Goal: Find specific page/section: Find specific page/section

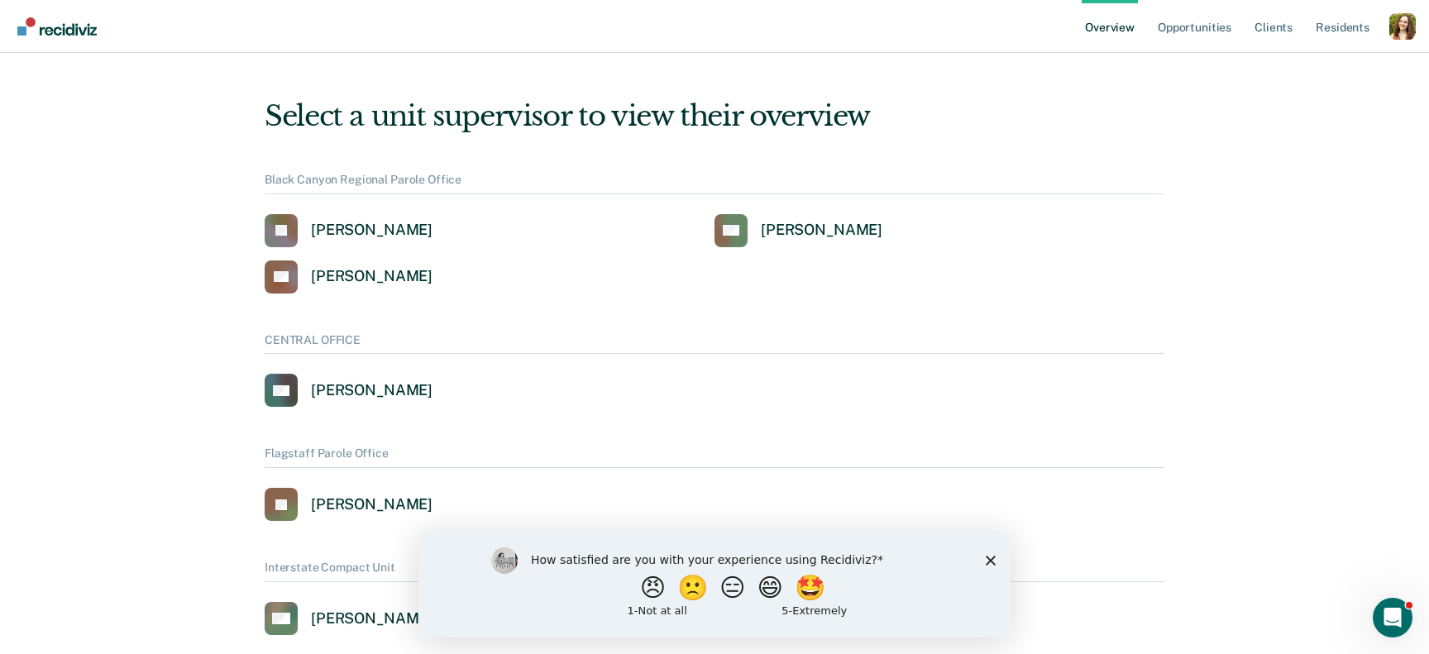
click at [1405, 30] on div "Profile dropdown button" at bounding box center [1403, 26] width 26 height 26
click at [1286, 69] on link "Profile" at bounding box center [1336, 67] width 133 height 14
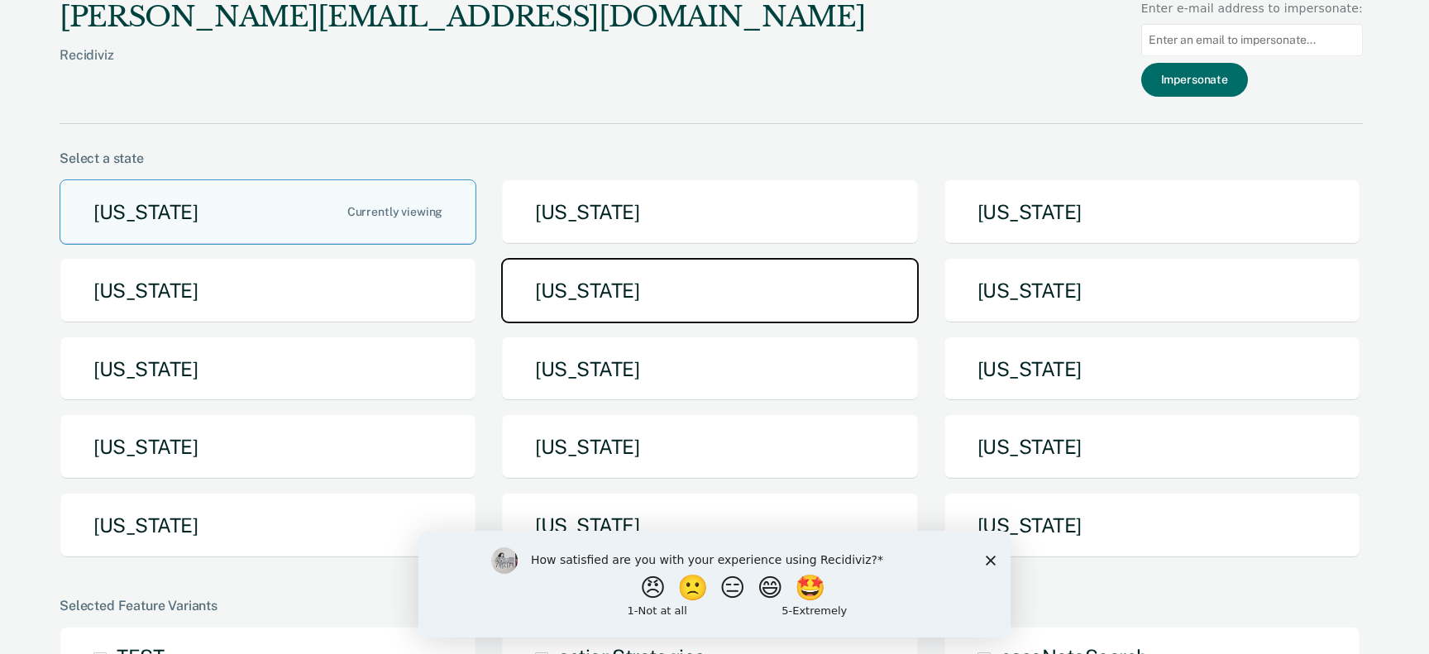
click at [610, 280] on button "[US_STATE]" at bounding box center [709, 290] width 417 height 65
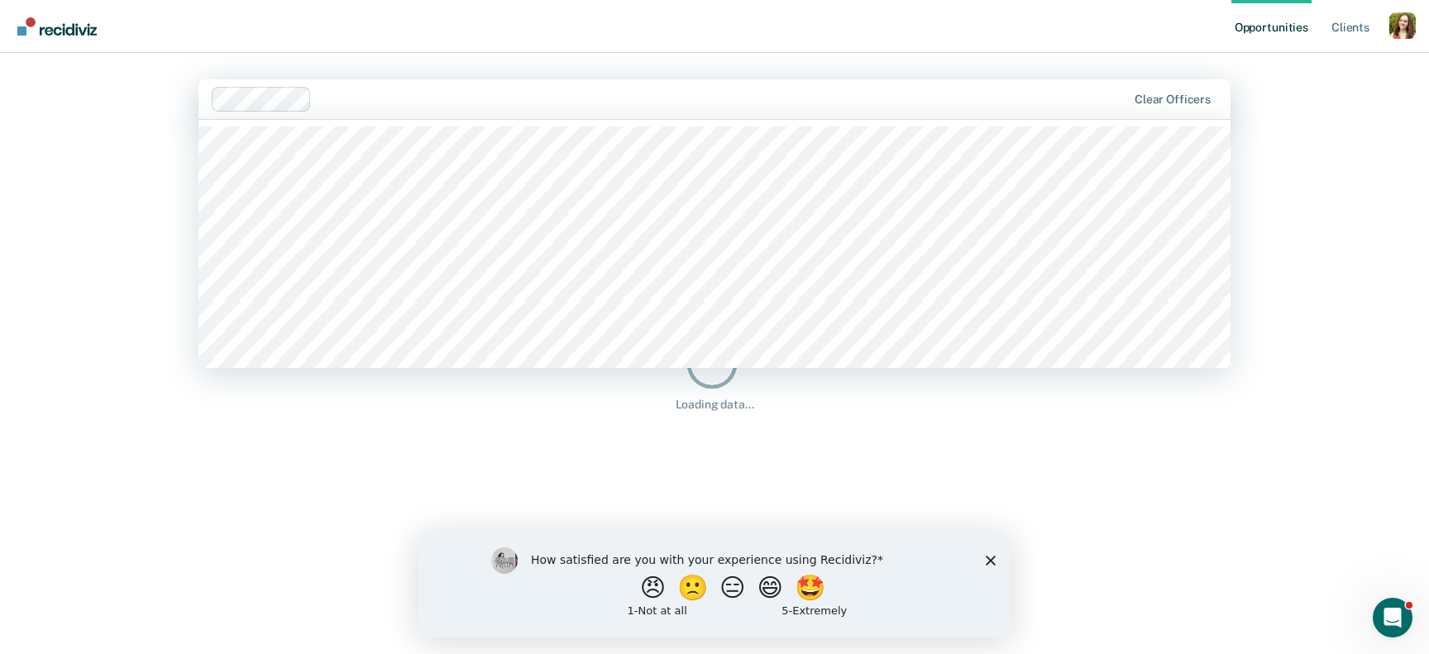
click at [668, 99] on div at bounding box center [722, 98] width 808 height 19
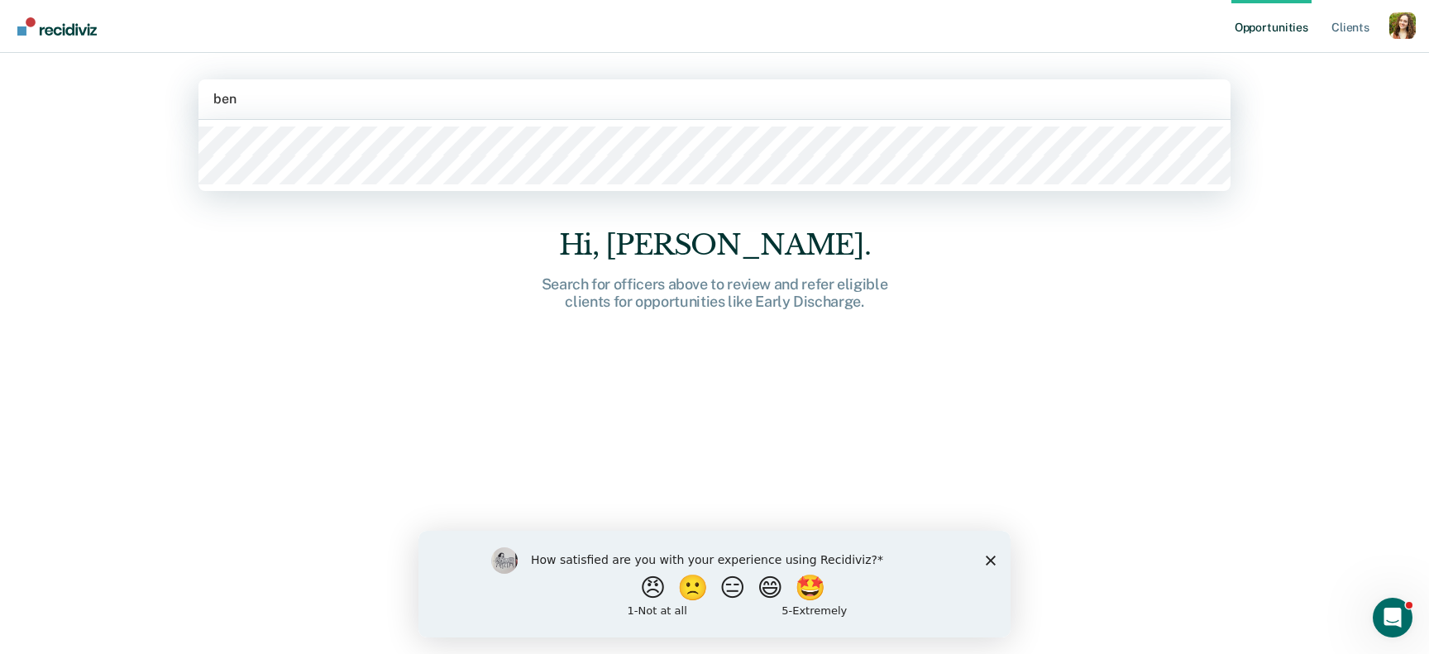
type input "ben"
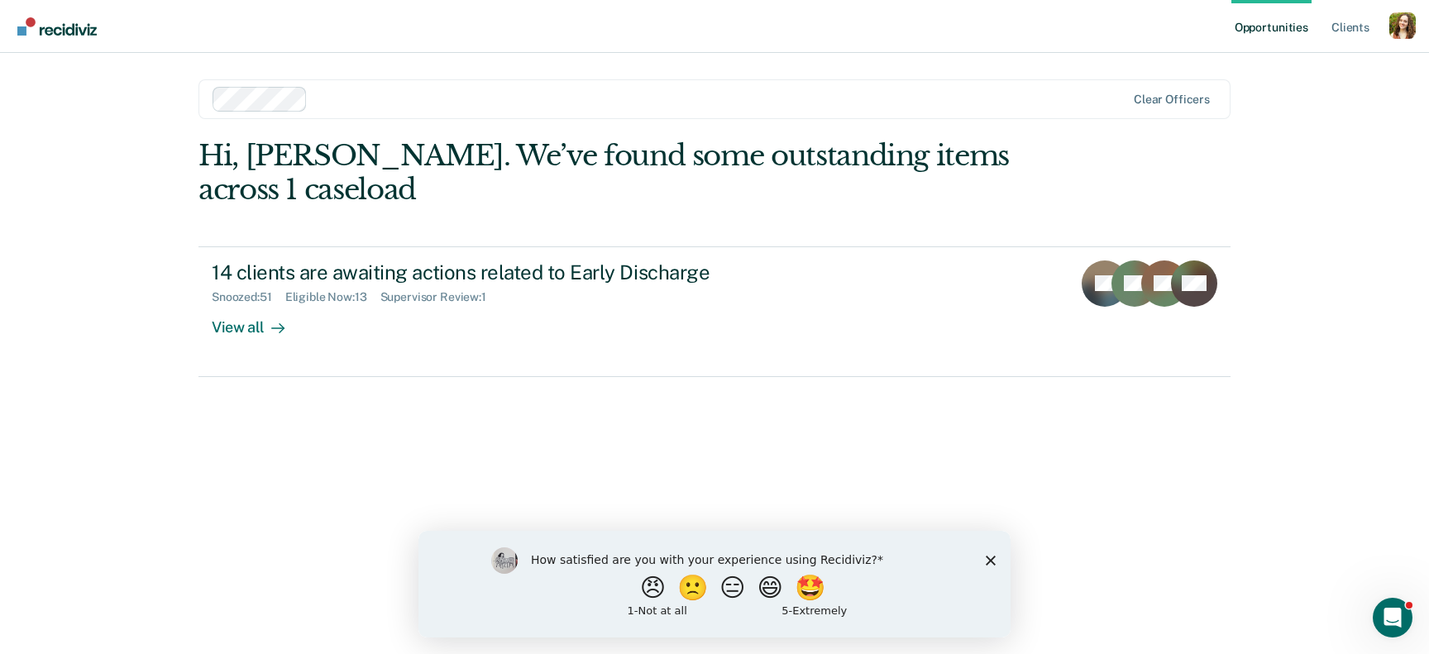
click at [990, 562] on icon "Close survey" at bounding box center [991, 560] width 10 height 10
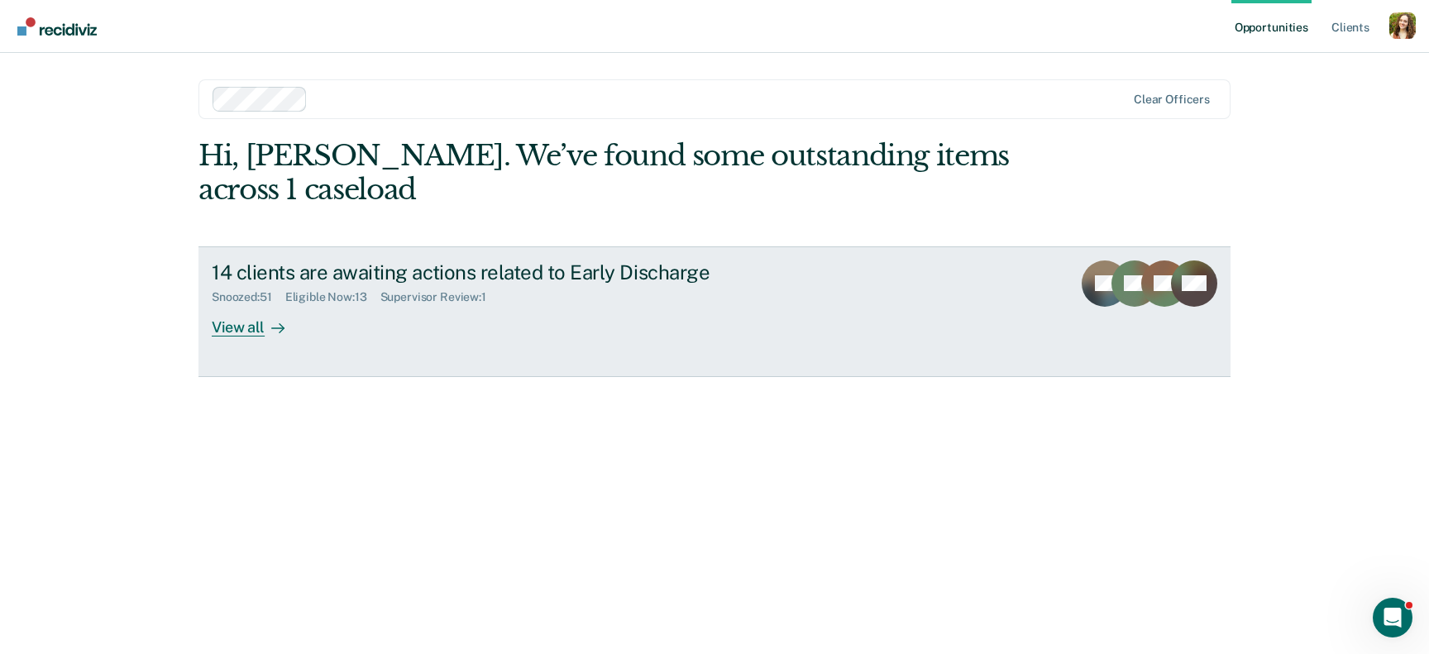
click at [443, 347] on link "14 clients are awaiting actions related to Early Discharge Snoozed : 51 Eligibl…" at bounding box center [715, 311] width 1032 height 131
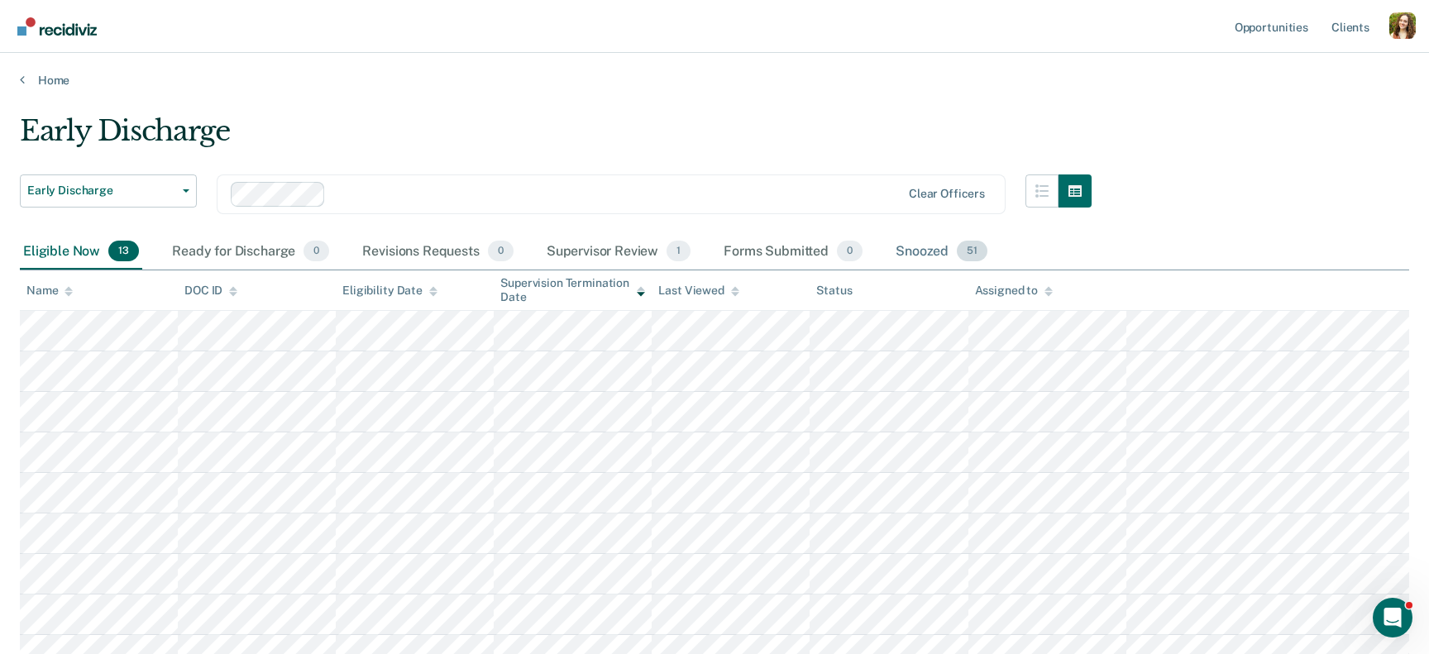
click at [930, 254] on div "Snoozed 51" at bounding box center [941, 252] width 98 height 36
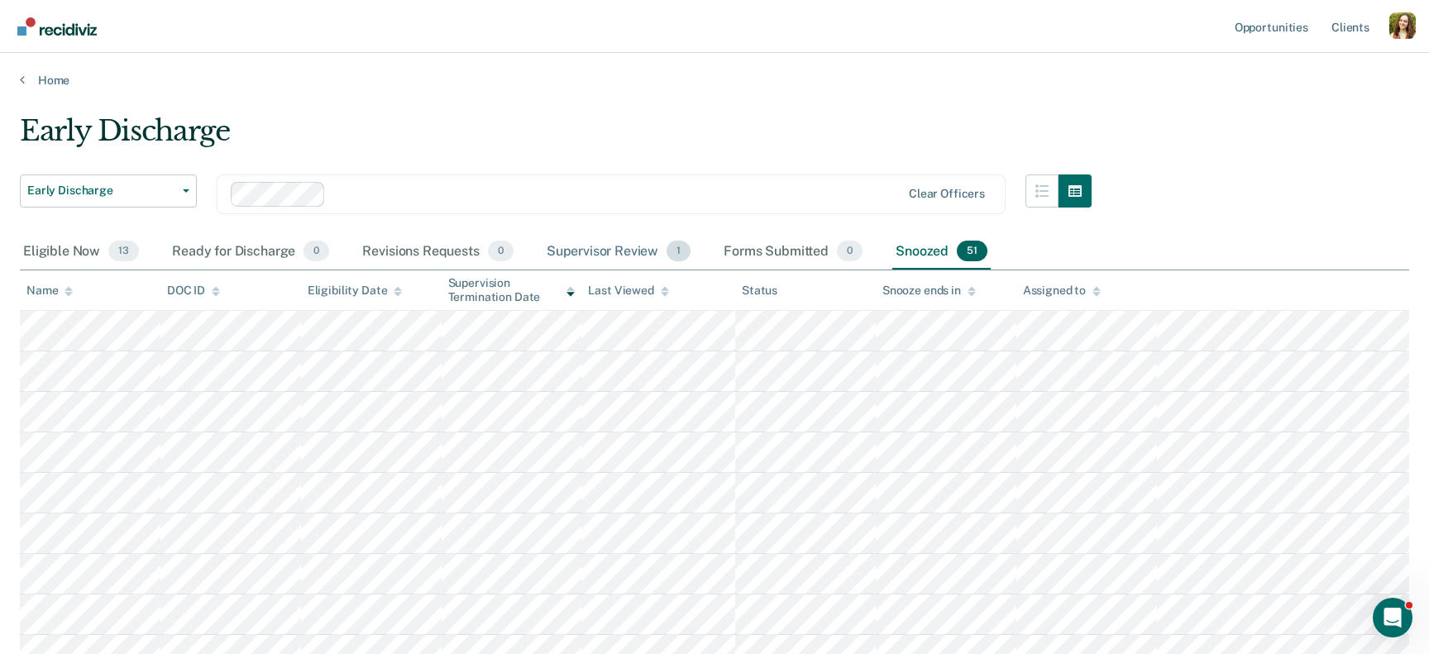
click at [632, 245] on div "Supervisor Review 1" at bounding box center [618, 252] width 151 height 36
